Goal: Information Seeking & Learning: Check status

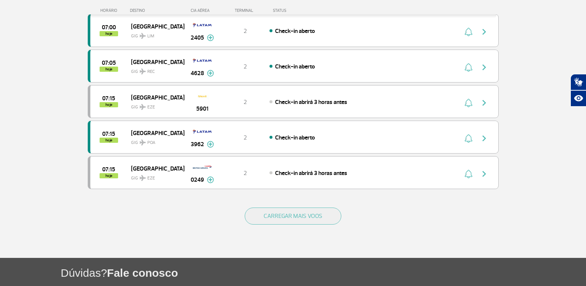
scroll to position [717, 0]
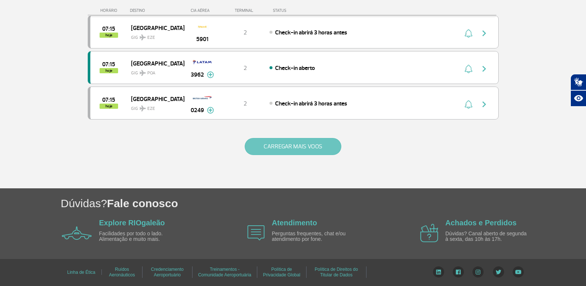
click at [308, 140] on button "CARREGAR MAIS VOOS" at bounding box center [293, 146] width 97 height 17
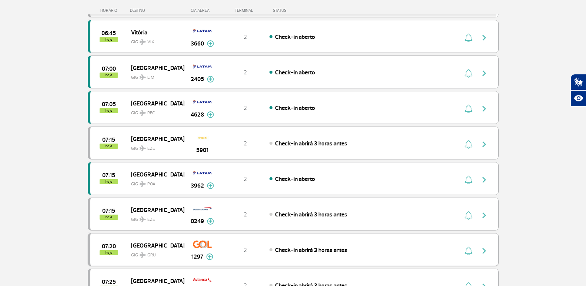
scroll to position [569, 0]
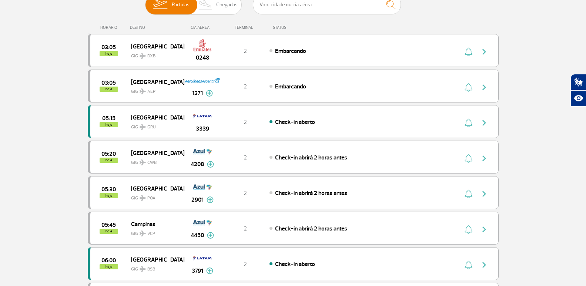
scroll to position [0, 0]
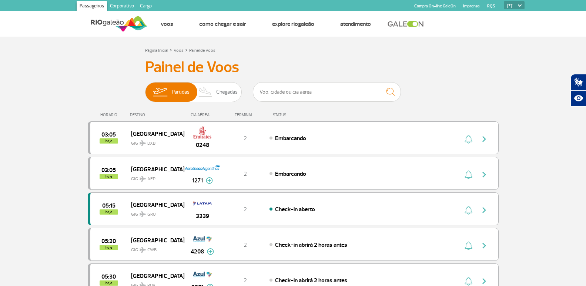
click at [235, 89] on span "Chegadas" at bounding box center [226, 92] width 21 height 19
click at [145, 88] on input "Partidas Chegadas" at bounding box center [145, 88] width 0 height 0
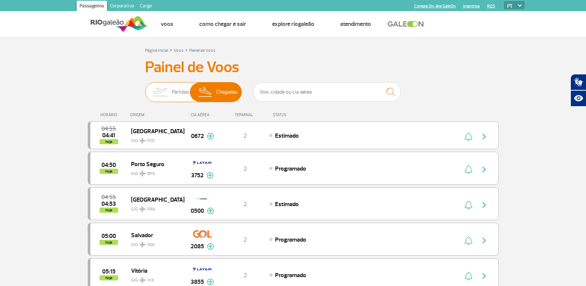
click at [155, 92] on img at bounding box center [159, 92] width 23 height 19
click at [145, 88] on input "Partidas Chegadas" at bounding box center [145, 88] width 0 height 0
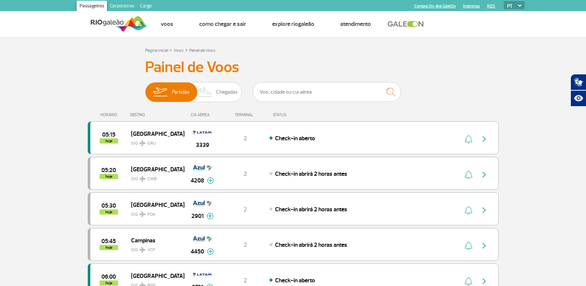
click at [272, 93] on input "text" at bounding box center [327, 92] width 148 height 20
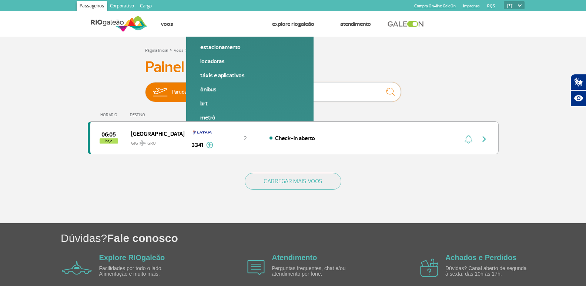
type input "3341"
